Goal: Task Accomplishment & Management: Complete application form

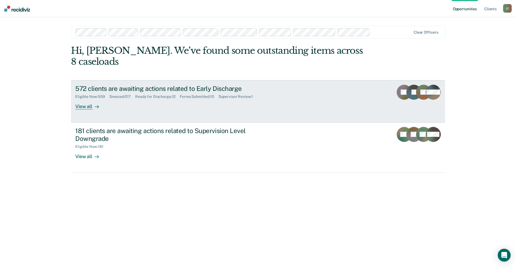
click at [122, 85] on div "572 clients are awaiting actions related to Early Discharge" at bounding box center [169, 89] width 189 height 8
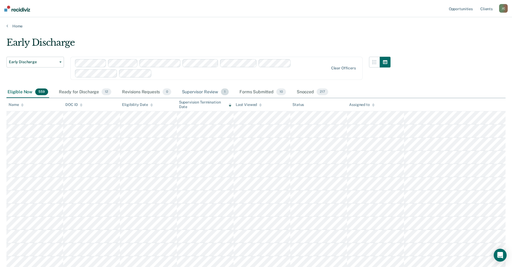
click at [198, 93] on div "Supervisor Review 1" at bounding box center [205, 92] width 49 height 12
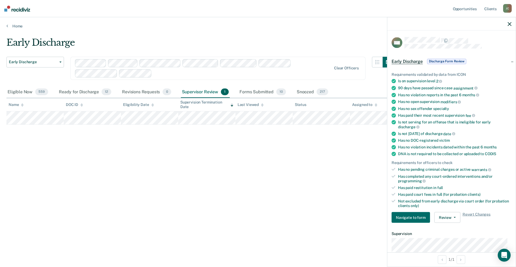
click at [459, 60] on span "Discharge Form Review" at bounding box center [446, 61] width 39 height 5
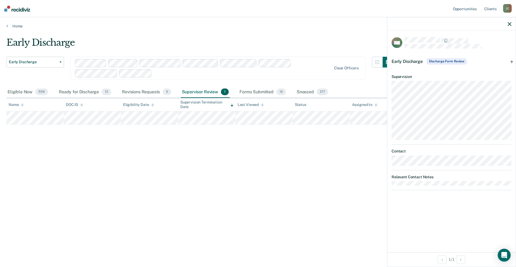
click at [413, 59] on span "Early Discharge" at bounding box center [407, 61] width 31 height 5
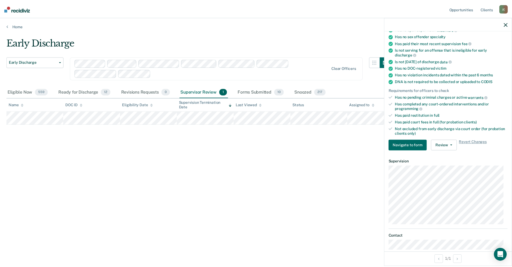
scroll to position [105, 0]
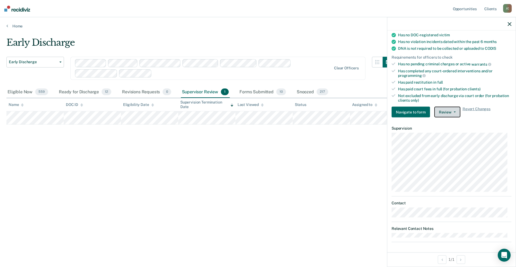
click at [446, 113] on button "Review" at bounding box center [448, 112] width 26 height 11
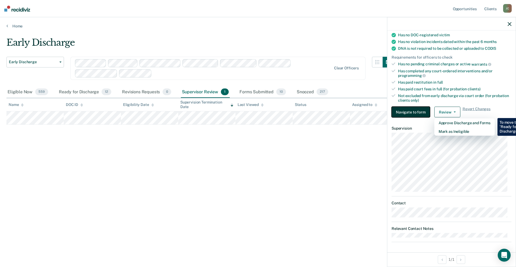
click at [410, 111] on button "Navigate to form" at bounding box center [411, 112] width 38 height 11
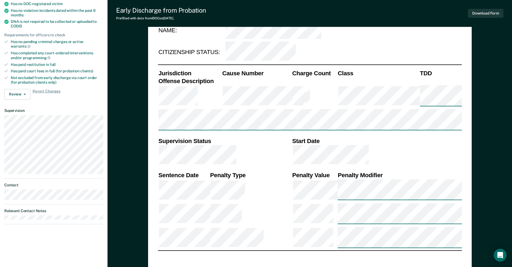
type textarea "x"
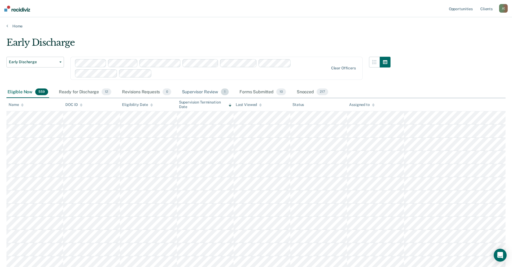
click at [204, 91] on div "Supervisor Review 1" at bounding box center [205, 92] width 49 height 12
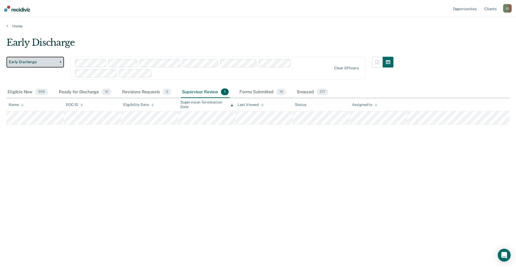
click at [62, 60] on button "Early Discharge" at bounding box center [35, 62] width 58 height 11
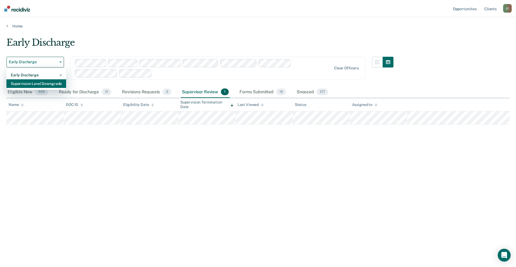
click at [52, 84] on div "Supervision Level Downgrade" at bounding box center [36, 83] width 51 height 9
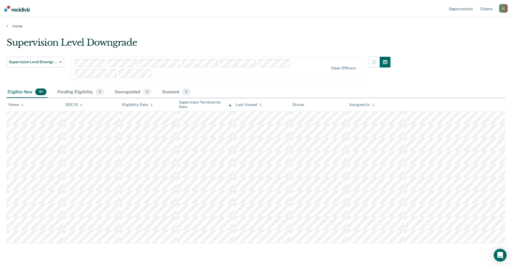
click at [17, 92] on div "Eligible Now 181" at bounding box center [26, 92] width 41 height 12
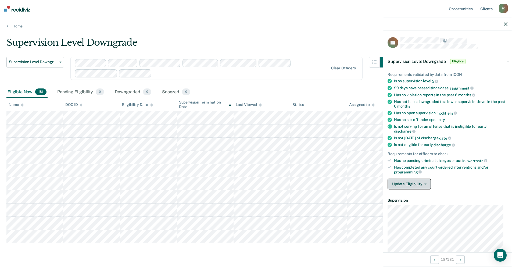
click at [415, 184] on button "Update Eligibility" at bounding box center [410, 184] width 44 height 11
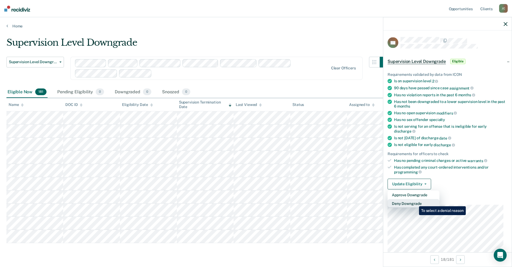
click at [415, 202] on button "Deny Downgrade" at bounding box center [414, 203] width 52 height 9
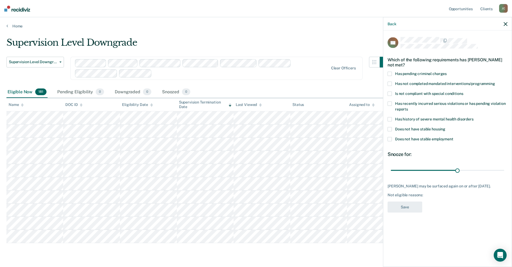
click at [389, 85] on span at bounding box center [390, 83] width 4 height 4
click at [495, 81] on input "Has not completed mandated interventions/programming" at bounding box center [495, 81] width 0 height 0
click at [391, 104] on span at bounding box center [390, 103] width 4 height 4
click at [408, 107] on input "Has recently incurred serious violations or has pending violation reports" at bounding box center [408, 107] width 0 height 0
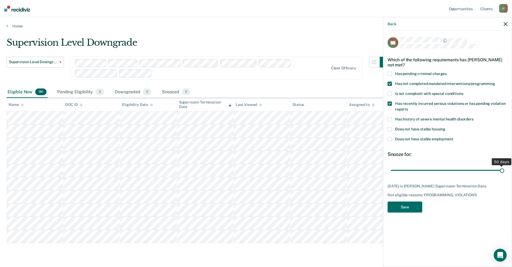
drag, startPoint x: 458, startPoint y: 170, endPoint x: 516, endPoint y: 170, distance: 58.4
type input "50"
click at [504, 170] on input "range" at bounding box center [447, 170] width 113 height 9
click at [411, 209] on button "Save" at bounding box center [405, 206] width 35 height 11
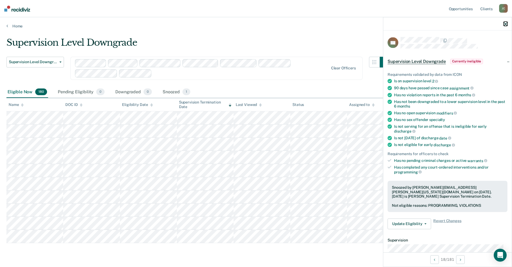
click at [506, 24] on icon "button" at bounding box center [506, 24] width 4 height 4
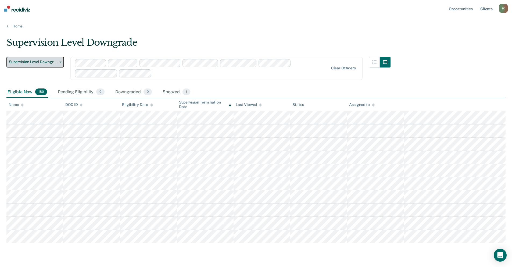
click at [60, 63] on button "Supervision Level Downgrade" at bounding box center [35, 62] width 58 height 11
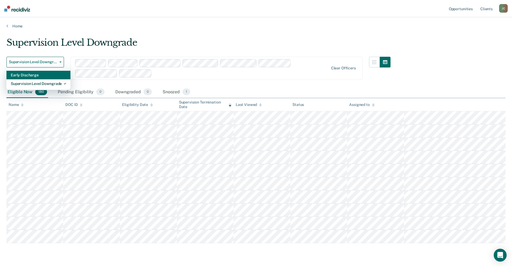
click at [50, 74] on div "Early Discharge" at bounding box center [38, 75] width 55 height 9
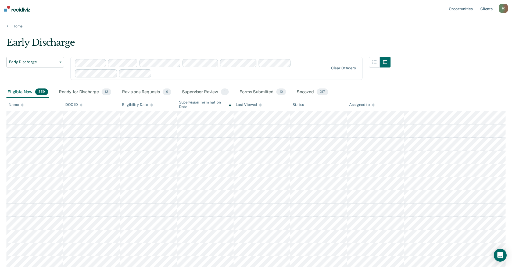
click at [27, 90] on div "Eligible Now 559" at bounding box center [27, 92] width 43 height 12
click at [22, 105] on icon at bounding box center [22, 103] width 3 height 1
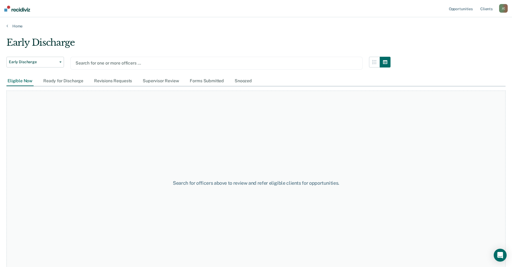
click at [147, 63] on div at bounding box center [217, 63] width 282 height 6
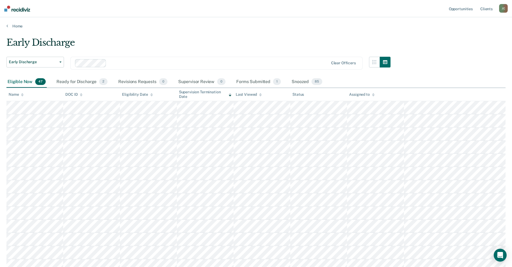
click at [22, 95] on icon at bounding box center [22, 94] width 3 height 3
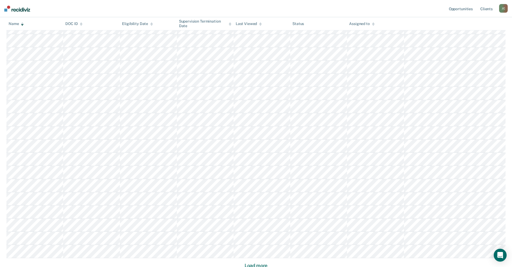
scroll to position [287, 0]
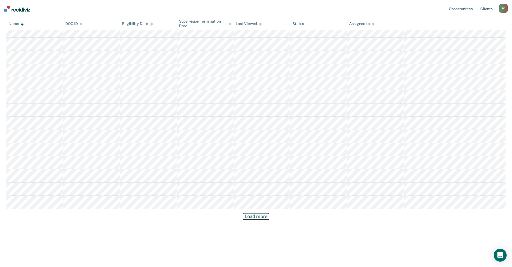
click at [261, 217] on button "Load more" at bounding box center [256, 216] width 26 height 6
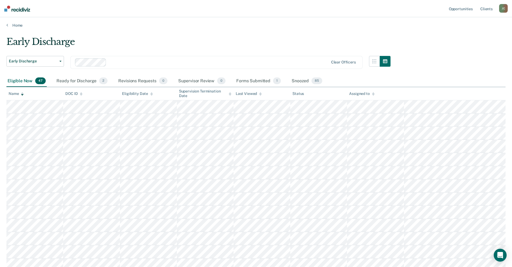
scroll to position [0, 0]
click at [301, 81] on div "Snoozed 85" at bounding box center [307, 82] width 33 height 12
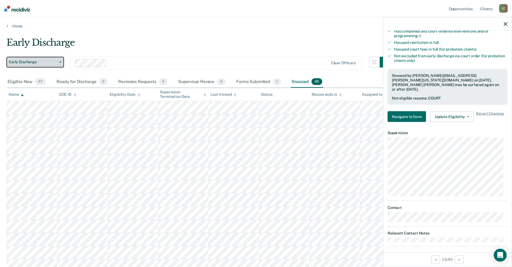
click at [61, 62] on icon "button" at bounding box center [60, 62] width 2 height 1
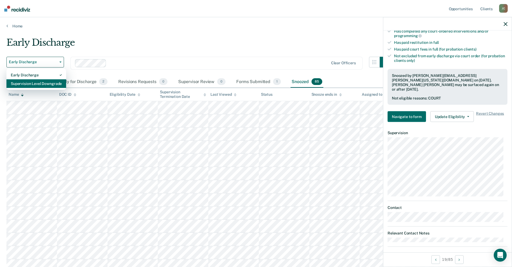
click at [61, 81] on div "Supervision Level Downgrade" at bounding box center [36, 83] width 51 height 9
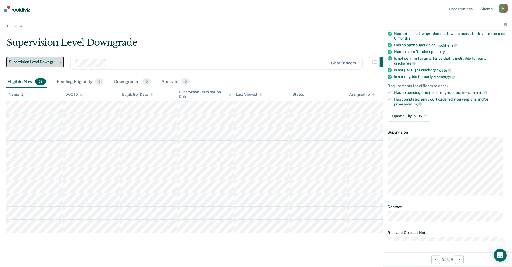
scroll to position [67, 0]
click at [507, 24] on icon "button" at bounding box center [506, 24] width 4 height 4
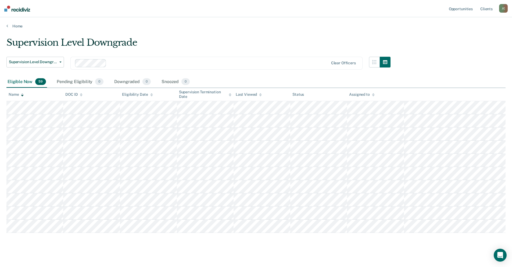
click at [22, 96] on icon at bounding box center [22, 95] width 3 height 1
click at [22, 82] on div "Eligible Now 59" at bounding box center [26, 82] width 41 height 12
click at [22, 93] on icon at bounding box center [22, 94] width 3 height 3
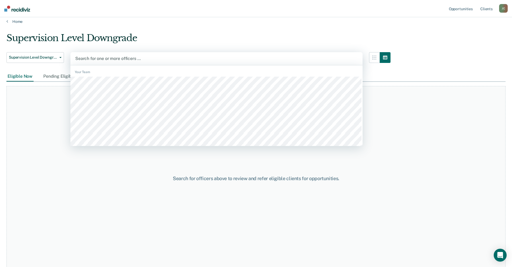
click at [106, 57] on div at bounding box center [216, 58] width 283 height 6
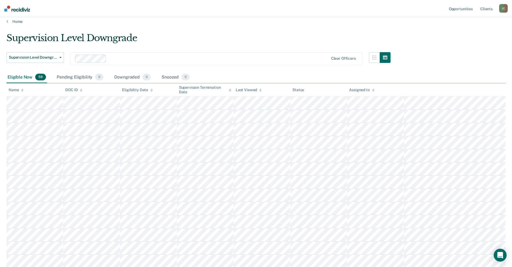
click at [22, 89] on icon at bounding box center [22, 88] width 3 height 1
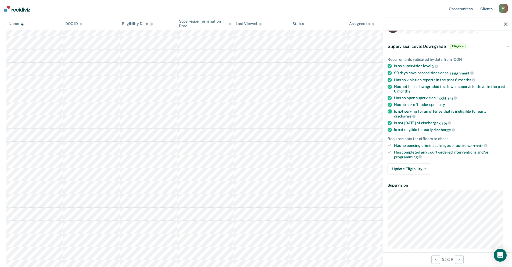
scroll to position [27, 0]
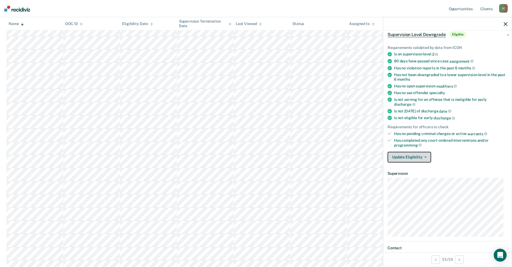
click at [423, 155] on button "Update Eligibility" at bounding box center [410, 157] width 44 height 11
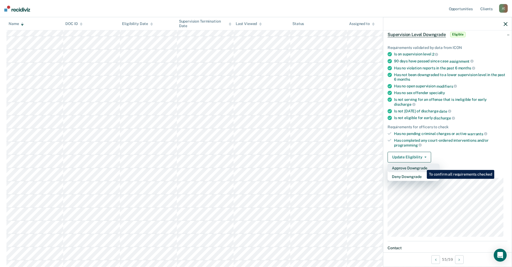
click at [423, 166] on button "Approve Downgrade" at bounding box center [414, 168] width 52 height 9
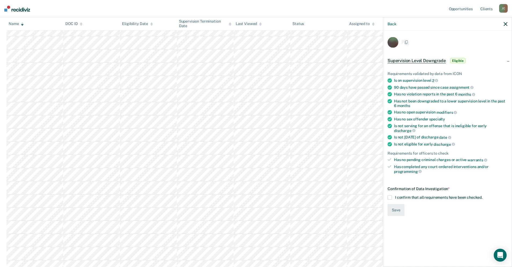
scroll to position [0, 0]
click at [391, 196] on span at bounding box center [390, 198] width 4 height 4
click at [483, 196] on input "I confirm that all requirements have been checked." at bounding box center [483, 196] width 0 height 0
click at [398, 205] on button "Save" at bounding box center [396, 211] width 17 height 12
